Goal: Find contact information: Find contact information

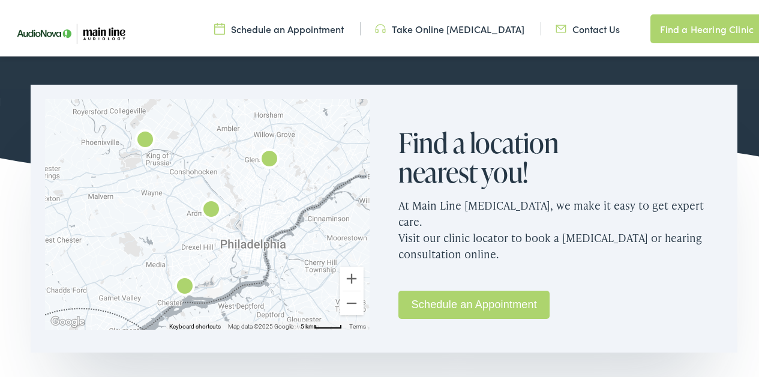
scroll to position [813, 0]
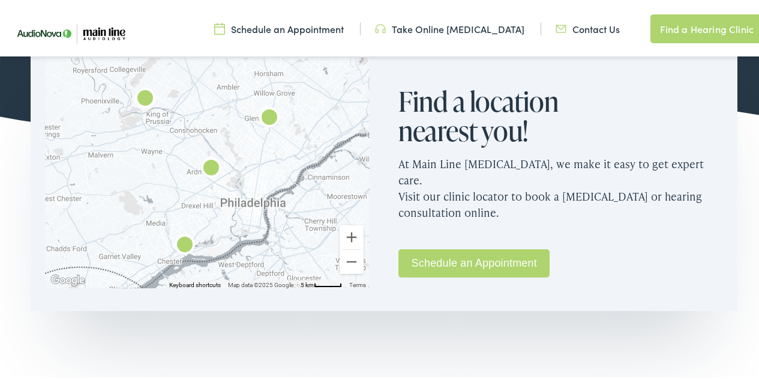
click at [490, 250] on link "Schedule an Appointment" at bounding box center [474, 261] width 151 height 28
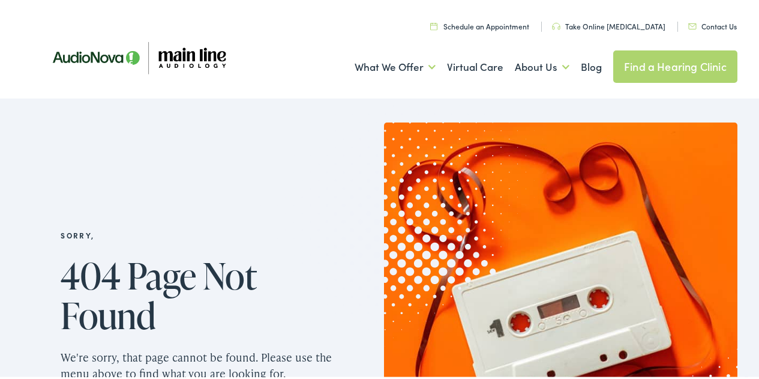
click at [667, 67] on link "Find a Hearing Clinic" at bounding box center [675, 64] width 124 height 32
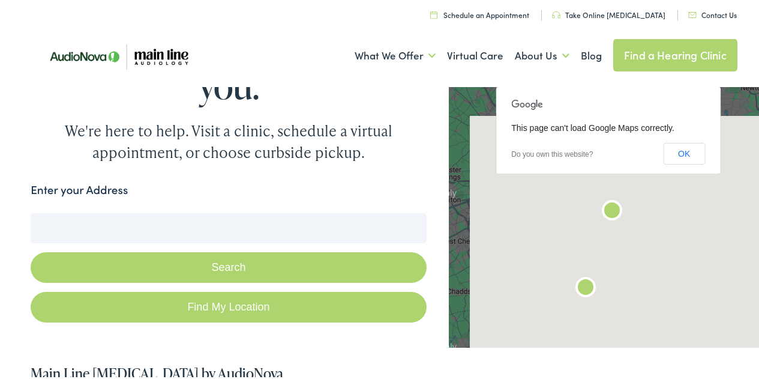
scroll to position [60, 0]
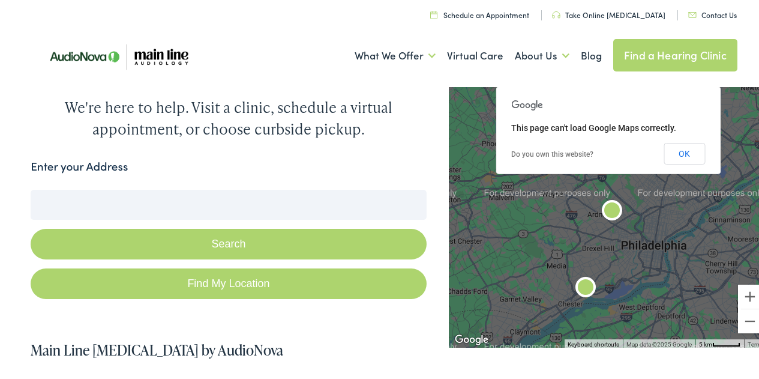
click at [180, 200] on input "Enter your Address" at bounding box center [229, 202] width 396 height 30
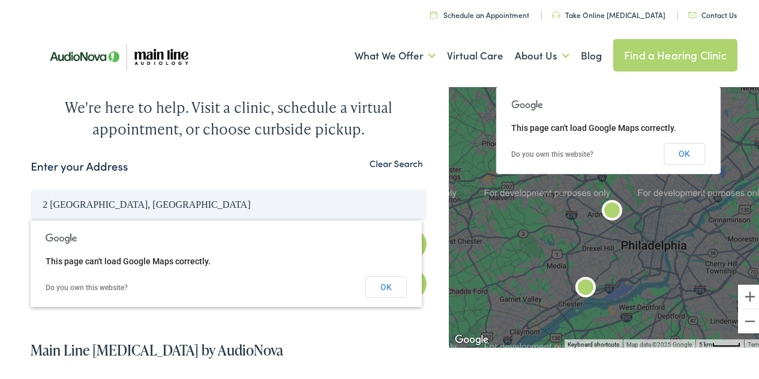
type input "2 Franklin Town Philadelphia, PA"
click at [31, 226] on button "Search" at bounding box center [229, 241] width 396 height 31
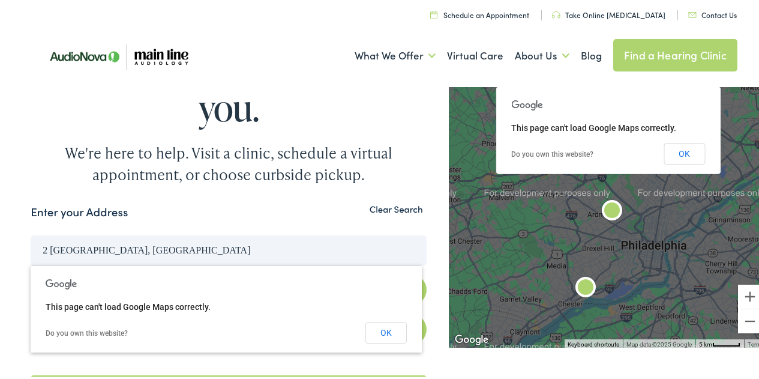
scroll to position [0, 0]
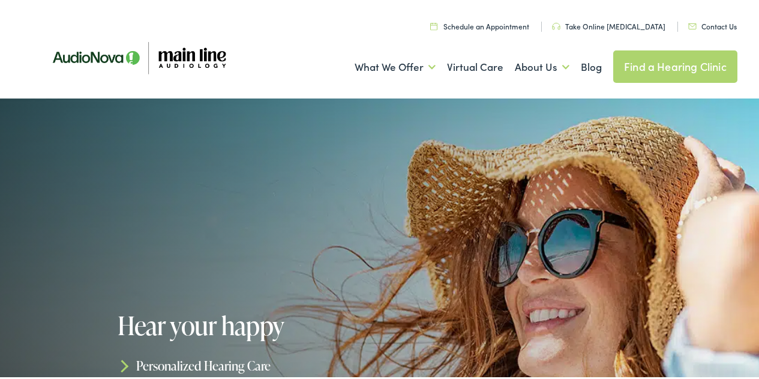
click at [697, 19] on link "Contact Us" at bounding box center [712, 24] width 49 height 10
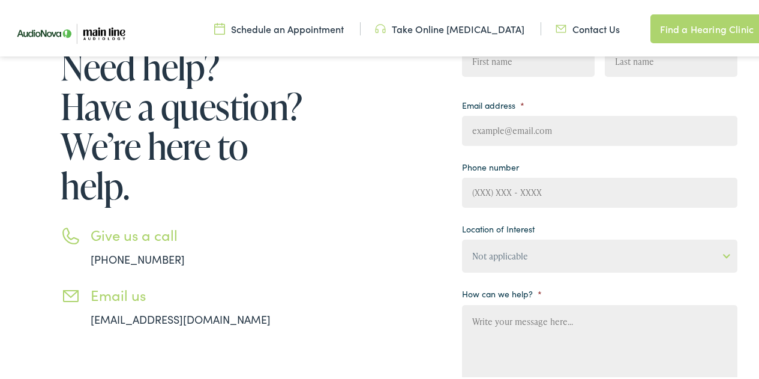
scroll to position [180, 0]
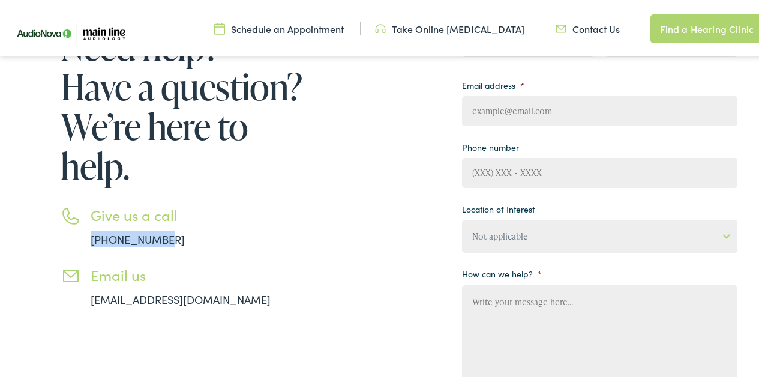
drag, startPoint x: 170, startPoint y: 238, endPoint x: 92, endPoint y: 233, distance: 77.6
click at [92, 233] on li "Give us a call 888-480-2052" at bounding box center [184, 224] width 246 height 41
copy link "888-480-2052"
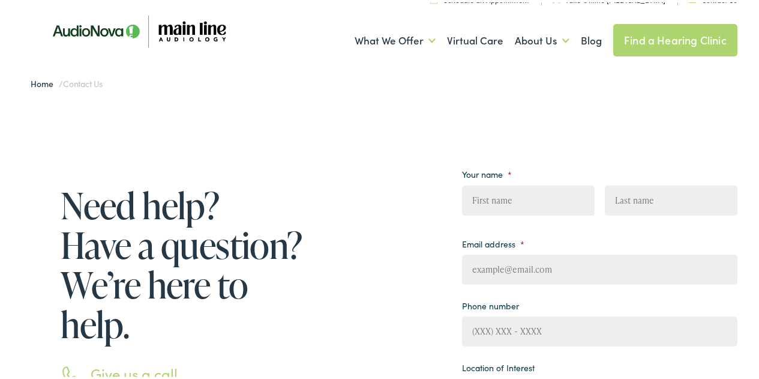
scroll to position [0, 0]
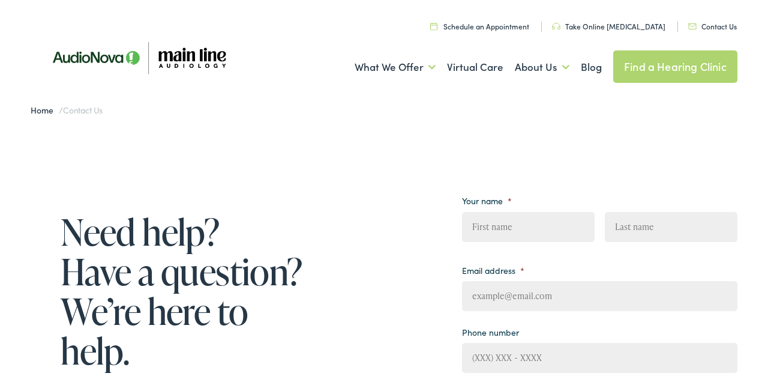
click at [675, 70] on link "Find a Hearing Clinic" at bounding box center [675, 64] width 124 height 32
